Goal: Navigation & Orientation: Find specific page/section

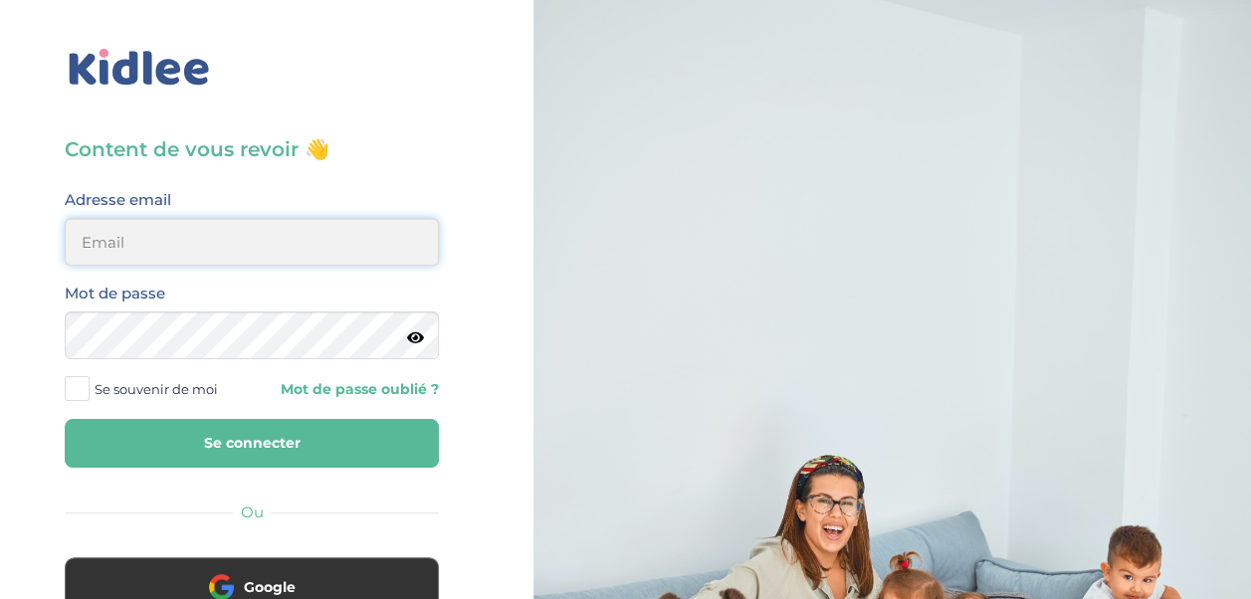
type input "[EMAIL_ADDRESS][DOMAIN_NAME]"
click at [111, 257] on input "[EMAIL_ADDRESS][DOMAIN_NAME]" at bounding box center [252, 242] width 374 height 48
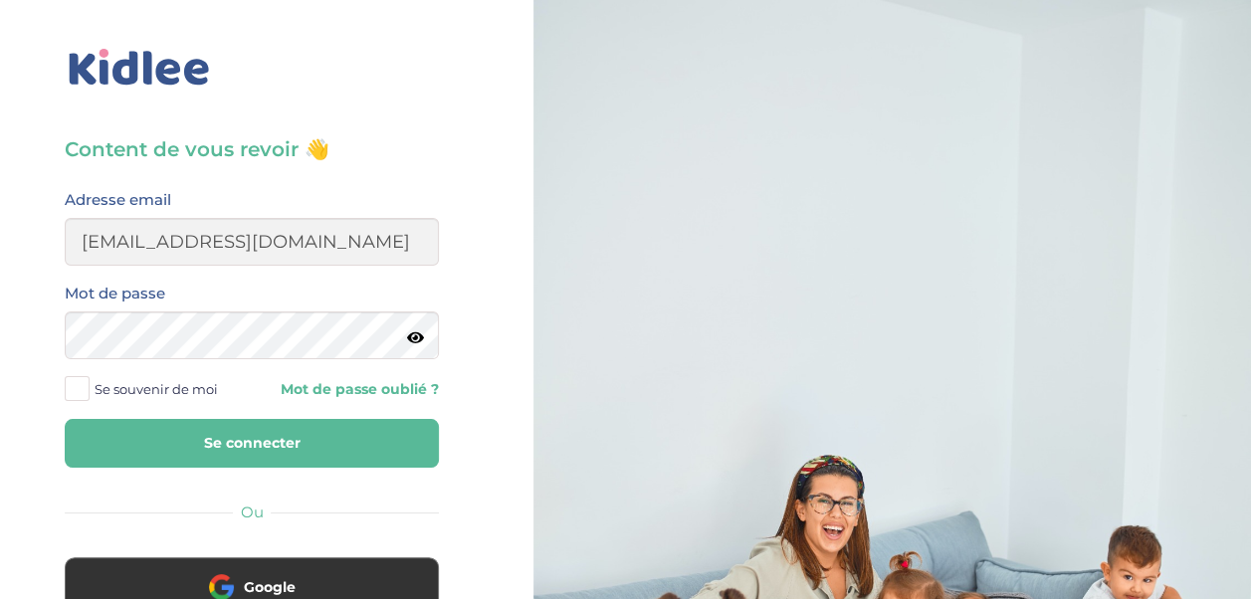
click at [179, 446] on button "Se connecter" at bounding box center [252, 443] width 374 height 49
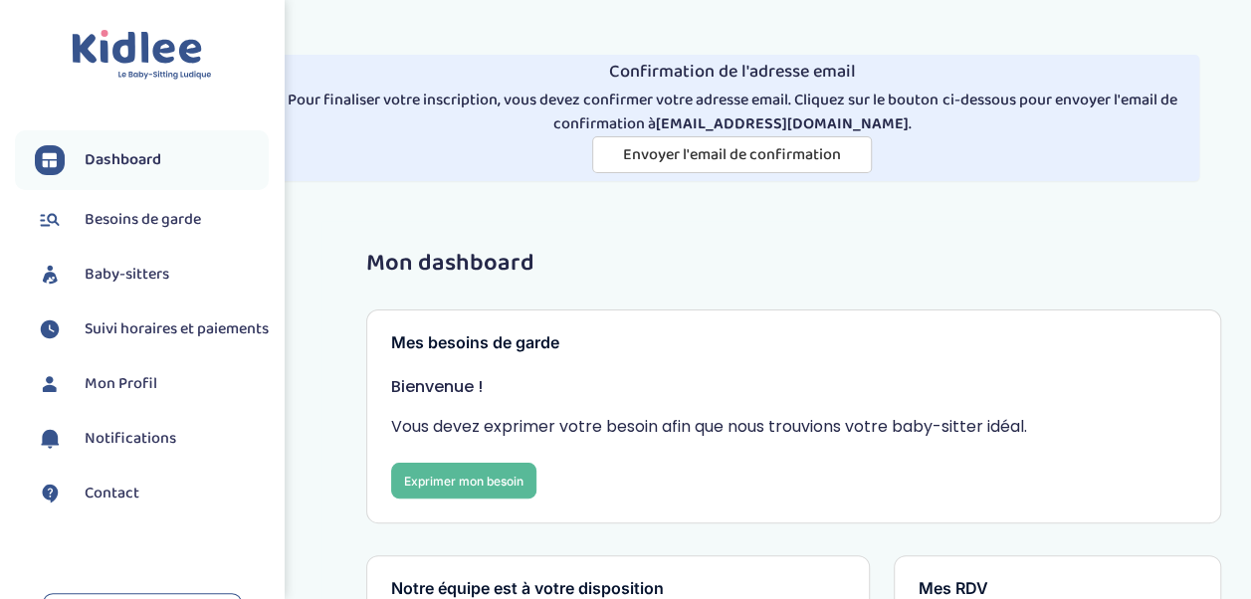
click at [117, 396] on span "Mon Profil" at bounding box center [121, 384] width 73 height 24
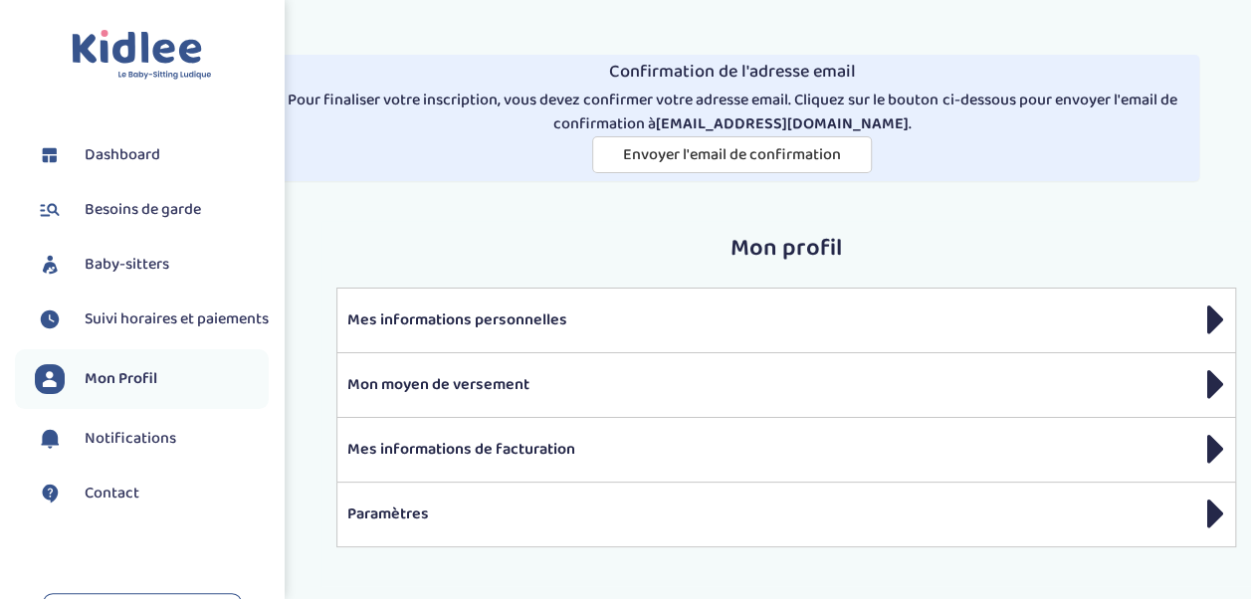
click at [101, 149] on span "Dashboard" at bounding box center [123, 155] width 76 height 24
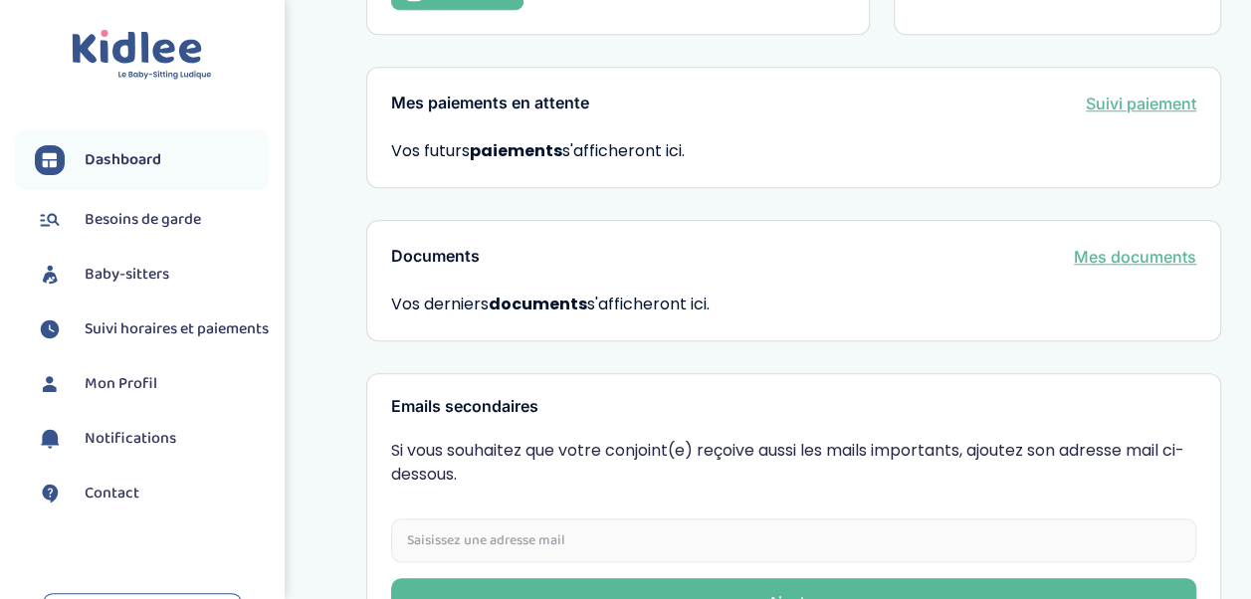
scroll to position [915, 0]
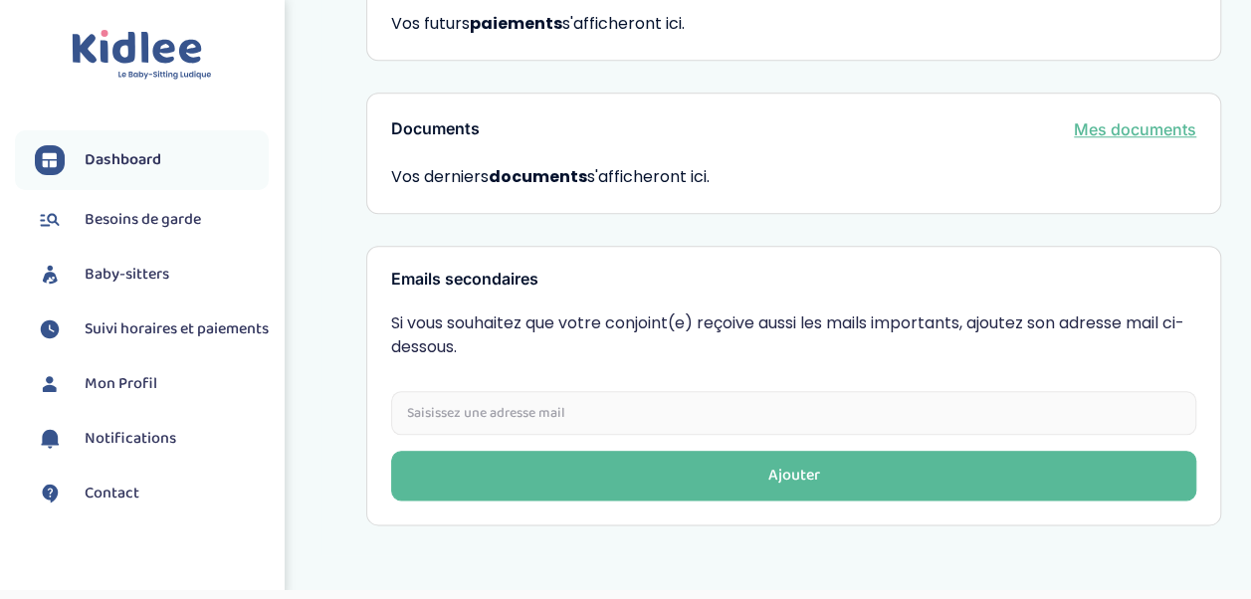
click at [121, 399] on link "Mon Profil" at bounding box center [152, 384] width 234 height 30
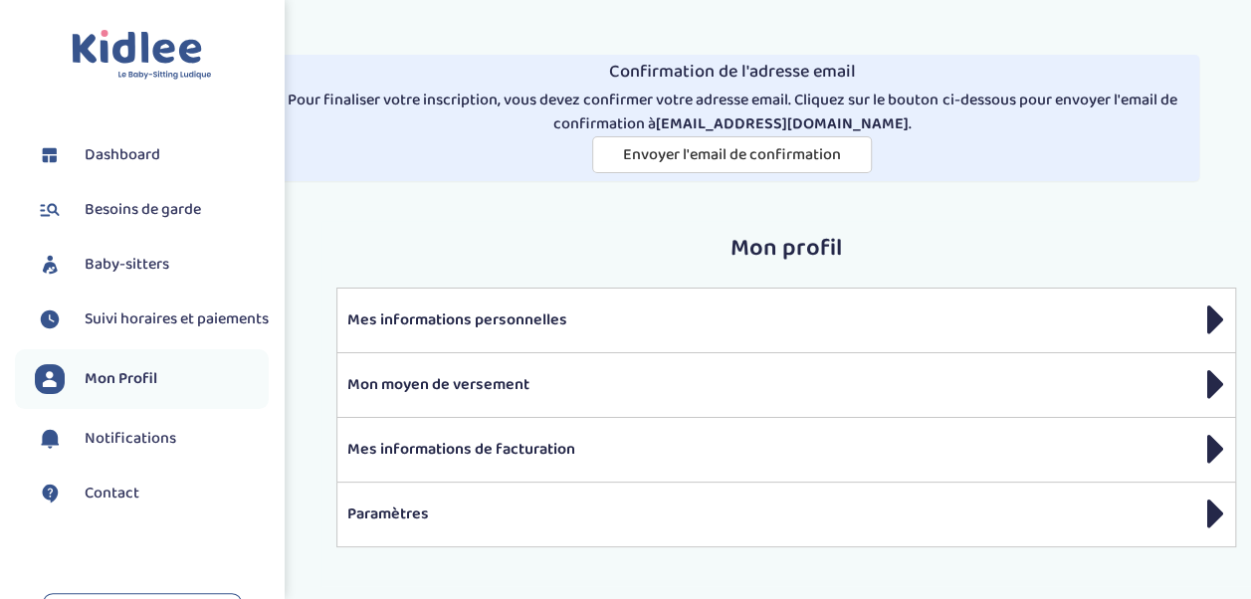
click at [125, 328] on span "Suivi horaires et paiements" at bounding box center [177, 320] width 184 height 24
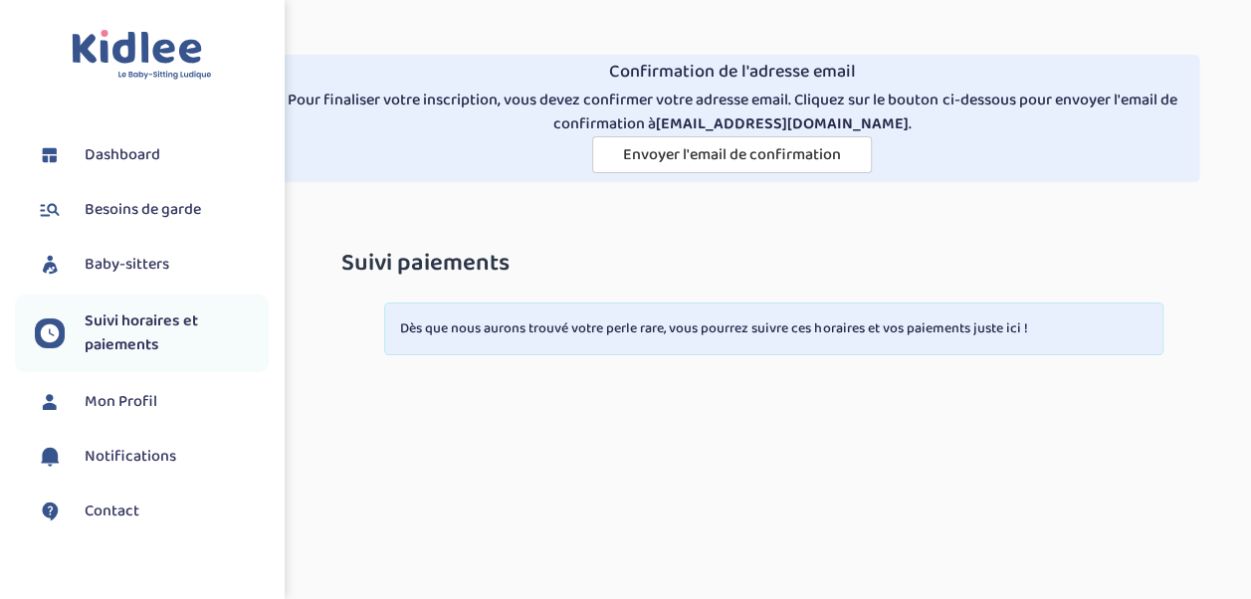
click at [94, 468] on span "Notifications" at bounding box center [131, 457] width 92 height 24
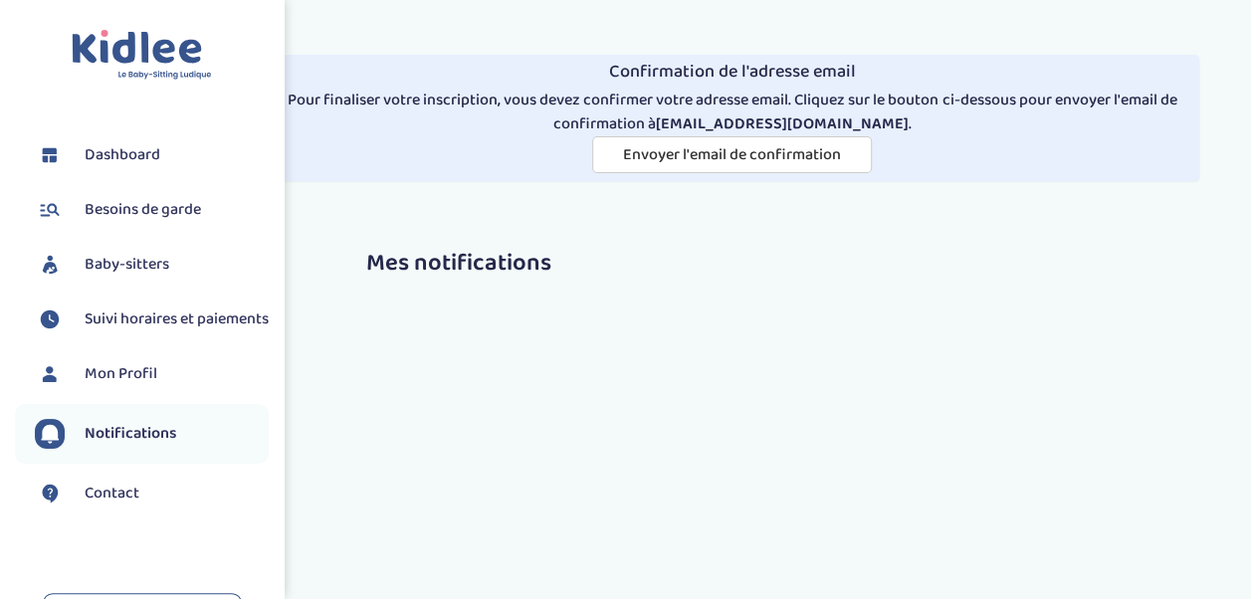
click at [115, 263] on span "Baby-sitters" at bounding box center [127, 265] width 85 height 24
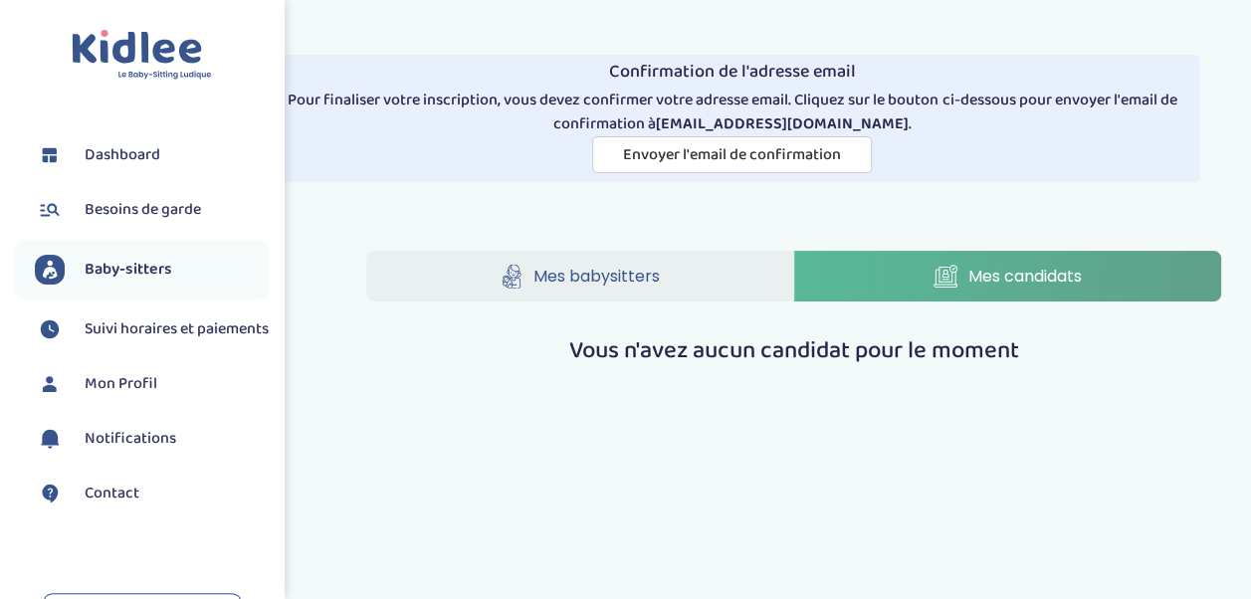
click at [119, 212] on span "Besoins de garde" at bounding box center [143, 210] width 116 height 24
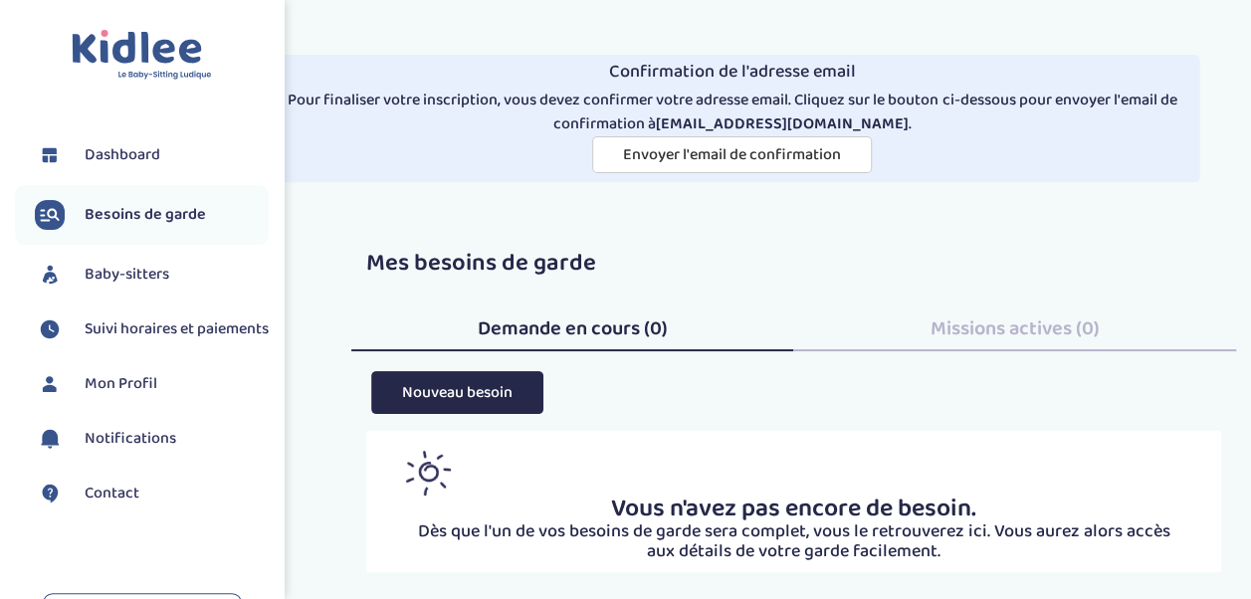
click at [131, 147] on span "Dashboard" at bounding box center [123, 155] width 76 height 24
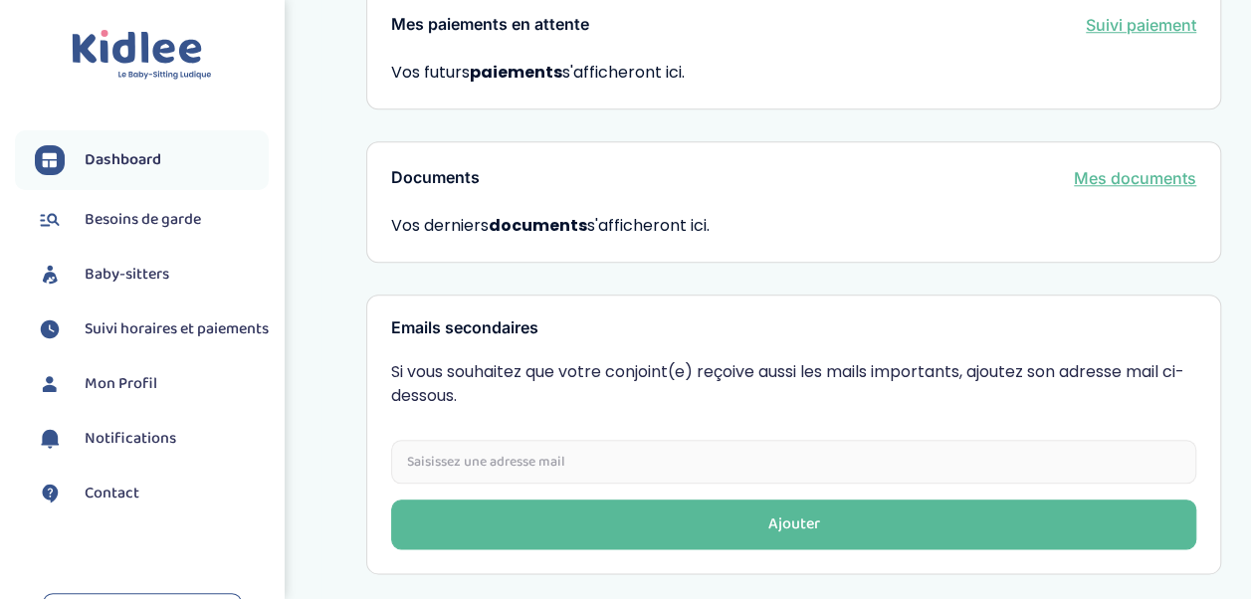
scroll to position [862, 0]
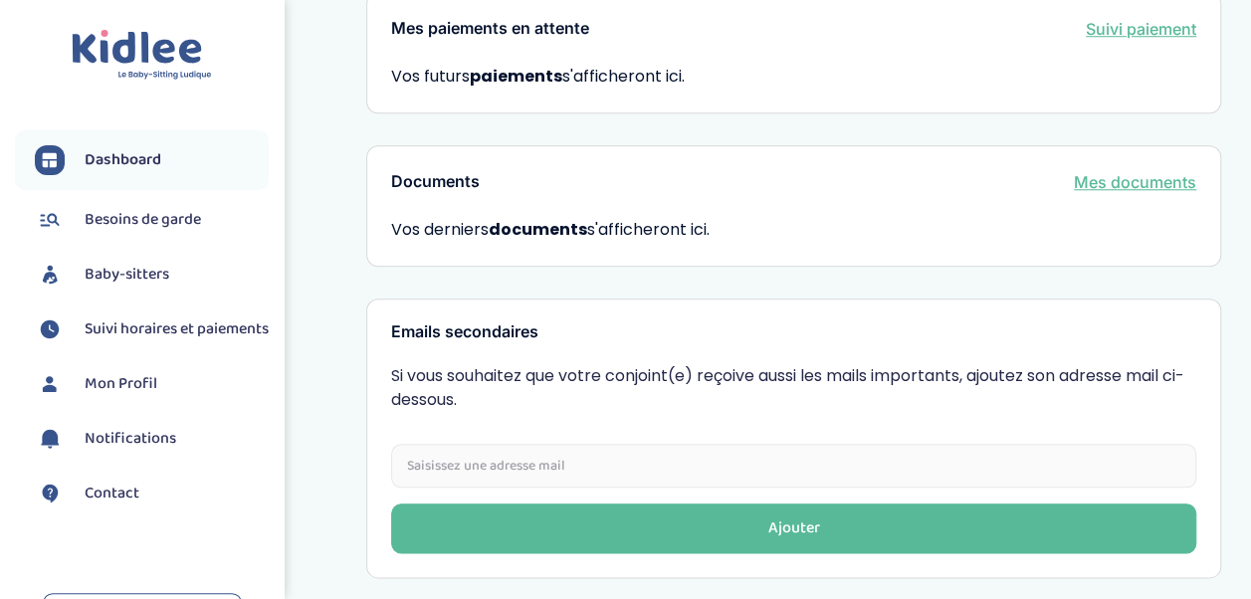
click at [1105, 170] on link "Mes documents" at bounding box center [1135, 182] width 122 height 24
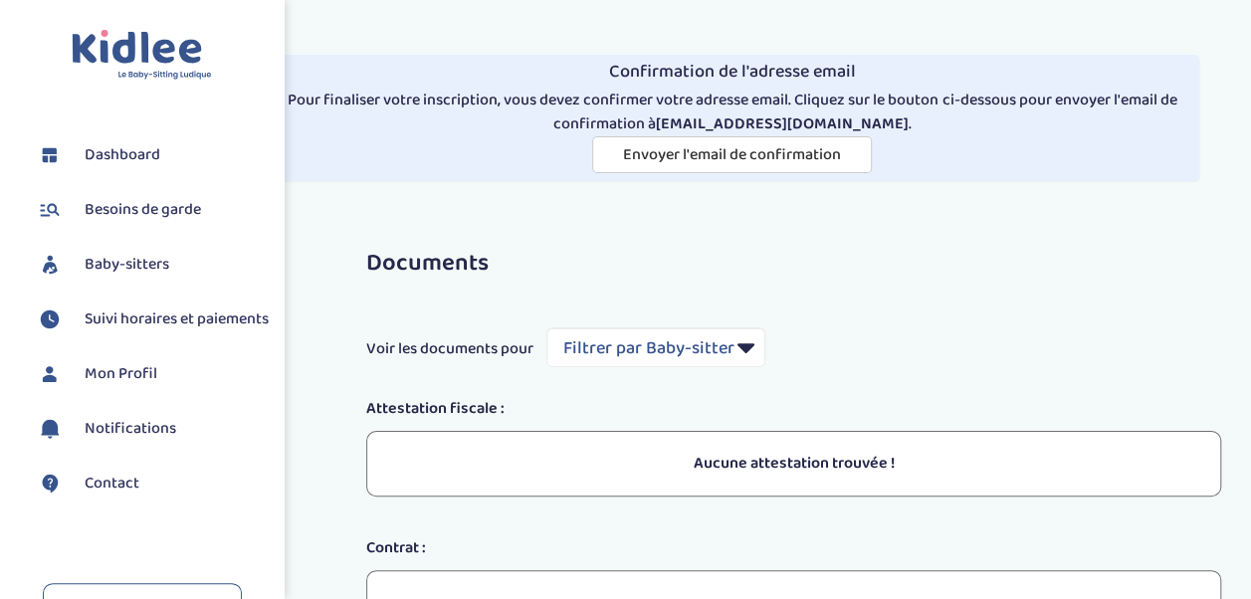
click at [125, 386] on span "Mon Profil" at bounding box center [121, 374] width 73 height 24
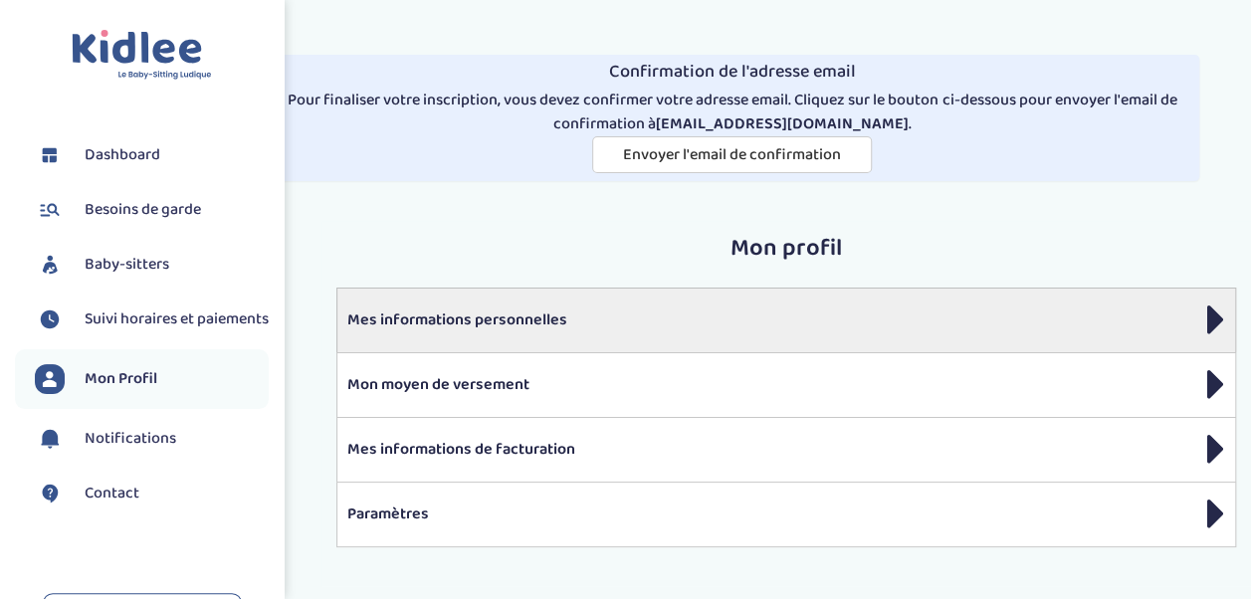
click at [440, 305] on div "Mes informations personnelles" at bounding box center [786, 320] width 900 height 65
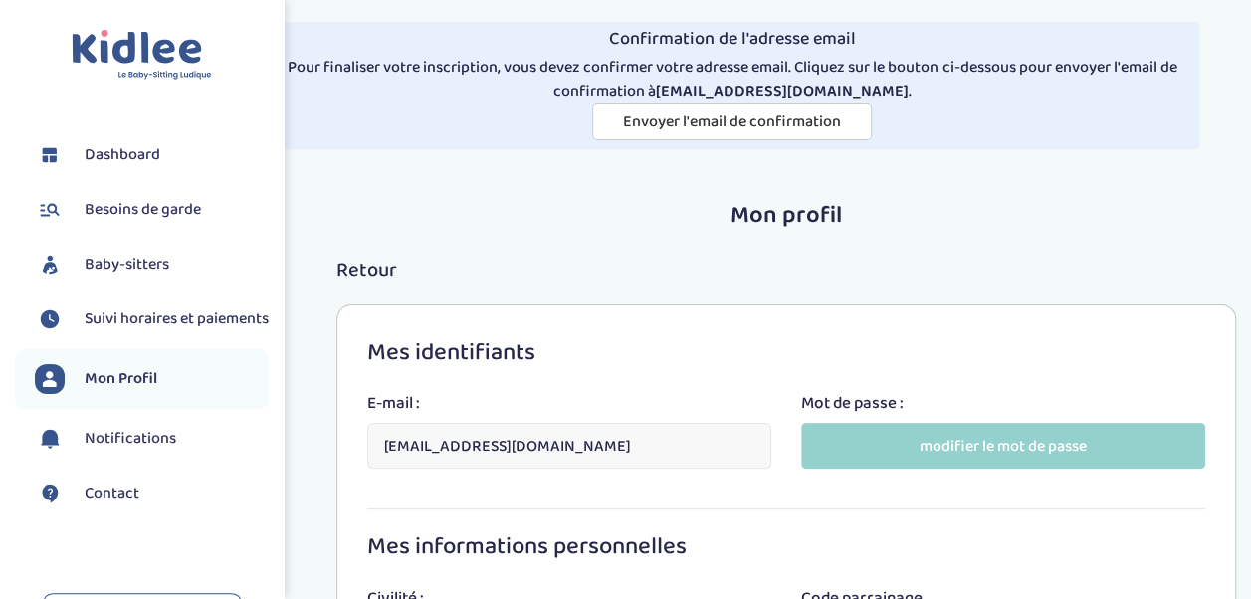
scroll to position [32, 0]
click at [107, 391] on span "Mon Profil" at bounding box center [121, 379] width 73 height 24
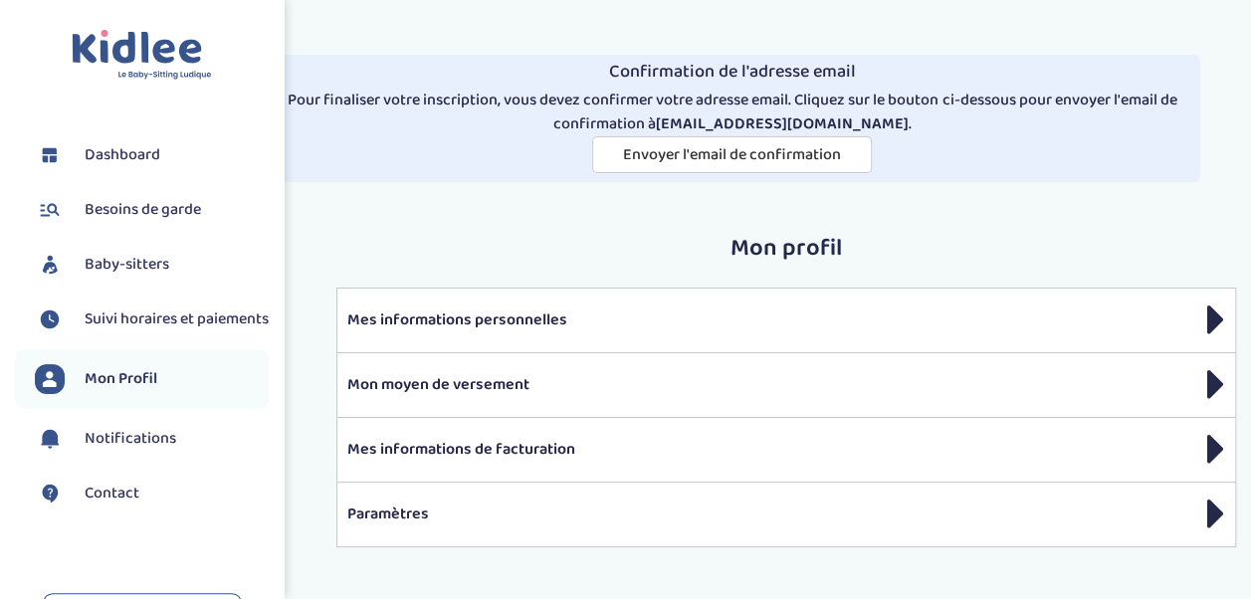
click at [128, 213] on span "Besoins de garde" at bounding box center [143, 210] width 116 height 24
